Goal: Information Seeking & Learning: Learn about a topic

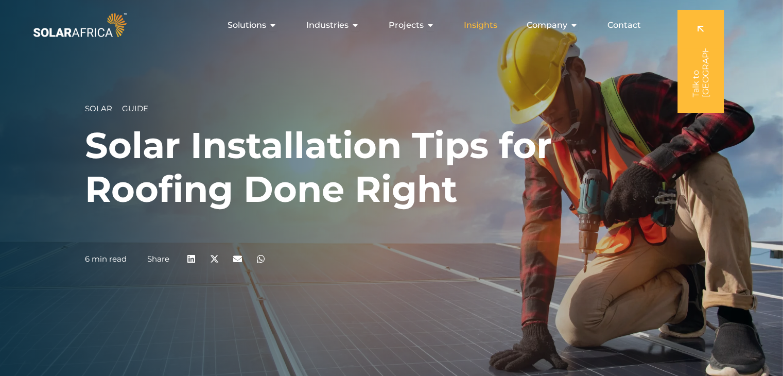
click at [473, 25] on span "Insights" at bounding box center [480, 25] width 33 height 12
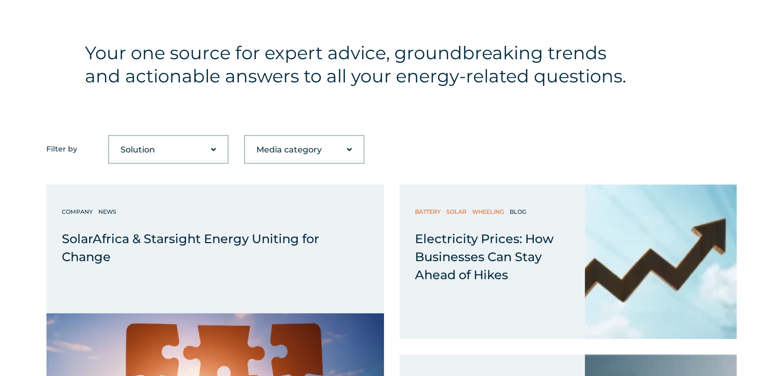
scroll to position [310, 0]
